Goal: Contribute content

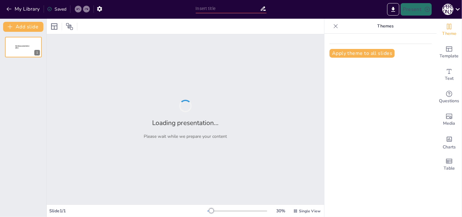
type input "Шведська модель: Основи соціальної ринкової економіки"
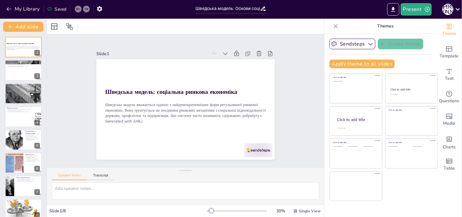
scroll to position [7, 0]
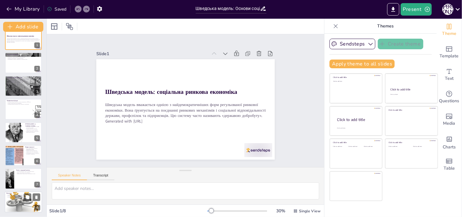
click at [20, 199] on div at bounding box center [23, 202] width 37 height 28
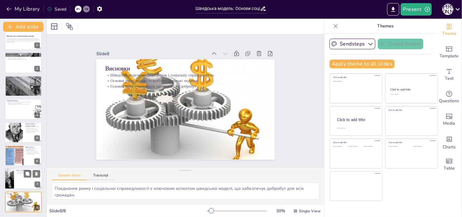
click at [25, 177] on div at bounding box center [23, 178] width 37 height 21
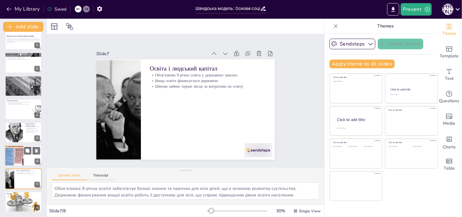
click at [26, 158] on div at bounding box center [23, 155] width 37 height 21
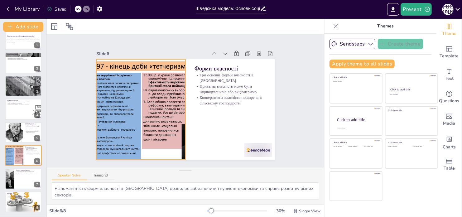
click at [161, 94] on div at bounding box center [140, 100] width 152 height 126
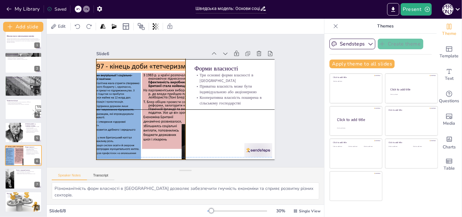
click at [139, 89] on div at bounding box center [140, 105] width 144 height 114
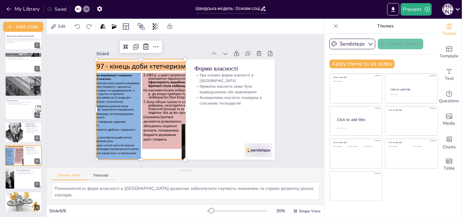
click at [181, 108] on div at bounding box center [186, 109] width 26 height 99
click at [25, 65] on div at bounding box center [23, 62] width 37 height 21
type textarea "1016 lor ipsu dolorsit ametco a elitsedd eiusmodte incidi, utla etdolore magna …"
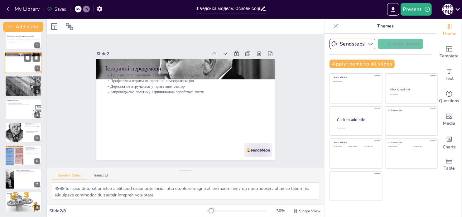
scroll to position [0, 0]
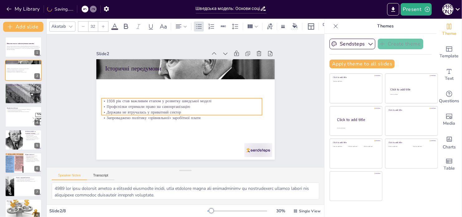
drag, startPoint x: 141, startPoint y: 81, endPoint x: 142, endPoint y: 92, distance: 10.7
click at [137, 106] on p "Профспілки отримали право на самоорганізацію" at bounding box center [181, 107] width 160 height 6
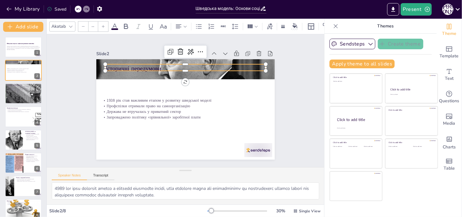
type input "48"
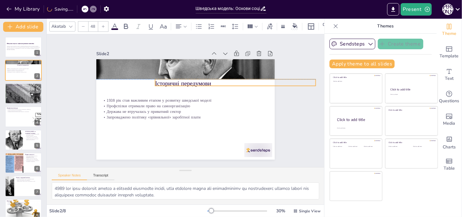
drag, startPoint x: 139, startPoint y: 65, endPoint x: 189, endPoint y: 82, distance: 52.7
click at [189, 82] on p "Історичні передумови" at bounding box center [238, 105] width 150 height 73
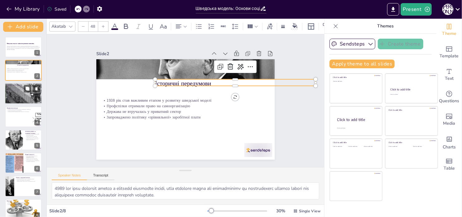
click at [33, 94] on div at bounding box center [23, 93] width 37 height 25
type textarea "Lorem ipsumdolors ametcon ad elitseddoeiu temporin u laboreet dolorema aliquaen…"
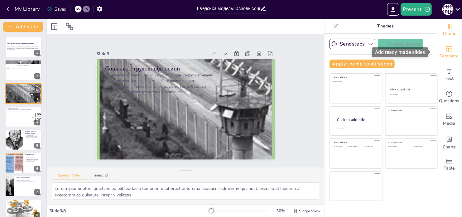
click at [451, 55] on span "Template" at bounding box center [449, 56] width 19 height 7
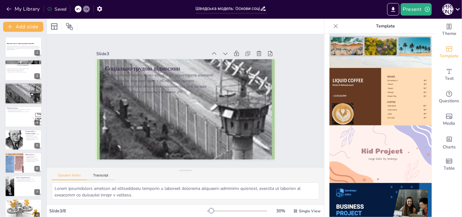
scroll to position [379, 0]
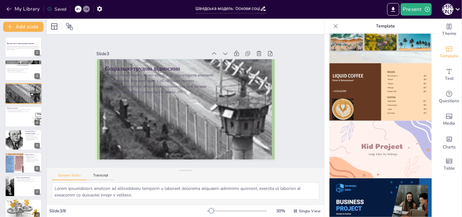
click at [413, 136] on img at bounding box center [380, 150] width 102 height 58
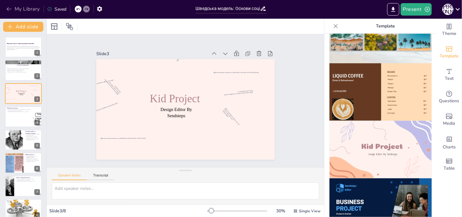
click at [12, 10] on icon "button" at bounding box center [9, 9] width 6 height 6
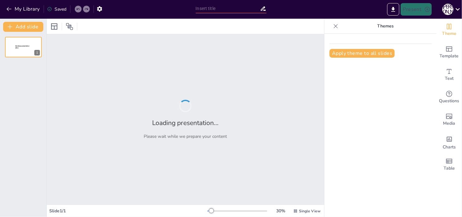
type input "Шведська модель: Основи соціальної ринкової економіки"
